Goal: Browse casually: Explore the website without a specific task or goal

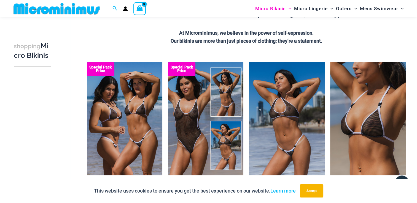
scroll to position [97, 0]
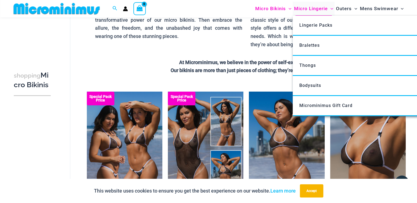
click at [314, 8] on span "Micro Lingerie" at bounding box center [311, 9] width 34 height 14
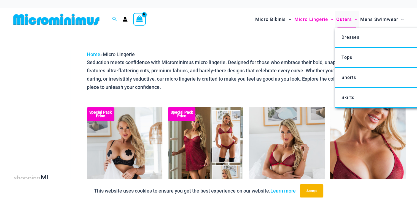
click at [344, 20] on span "Outers" at bounding box center [344, 19] width 16 height 14
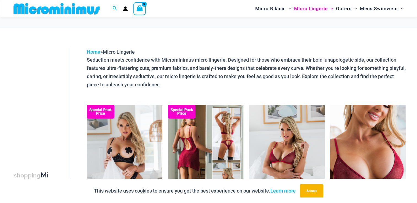
scroll to position [87, 0]
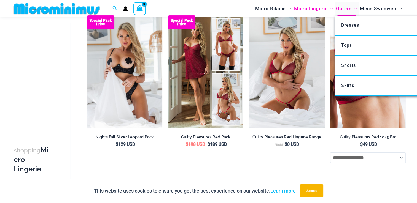
click at [339, 7] on span "Outers" at bounding box center [344, 9] width 16 height 14
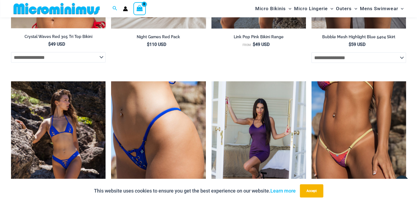
scroll to position [1188, 0]
